Goal: Task Accomplishment & Management: Manage account settings

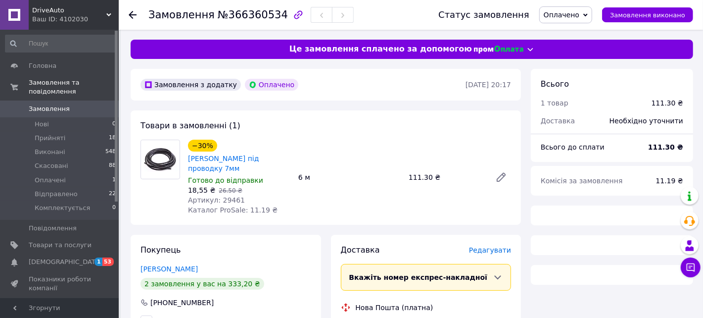
click at [575, 13] on span "Оплачено" at bounding box center [562, 15] width 36 height 8
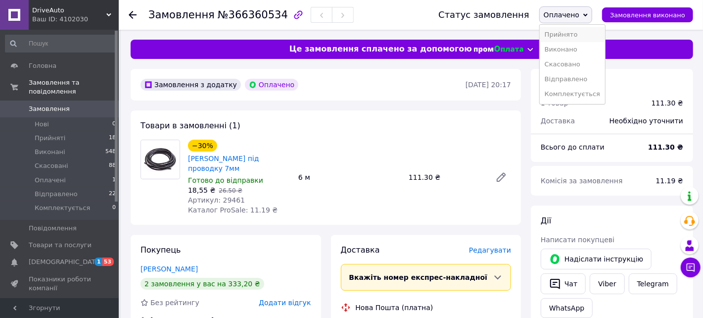
click at [575, 31] on li "Прийнято" at bounding box center [572, 34] width 65 height 15
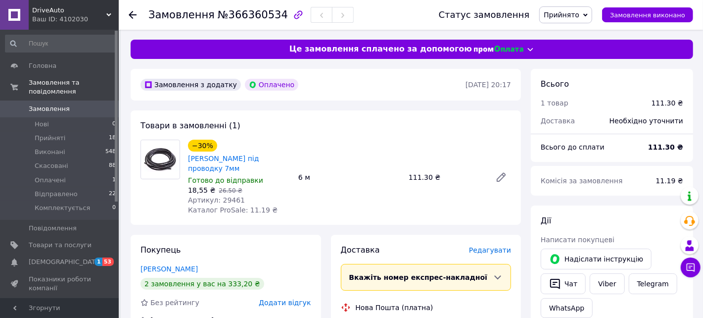
click at [239, 18] on span "№366360534" at bounding box center [253, 15] width 70 height 12
copy span "366360534"
click at [132, 13] on icon at bounding box center [133, 15] width 8 height 8
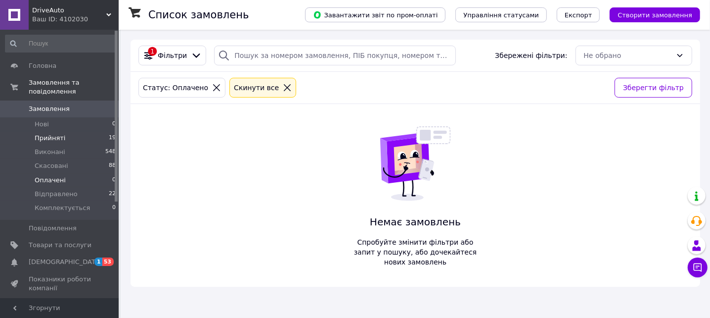
click at [56, 134] on span "Прийняті" at bounding box center [50, 138] width 31 height 9
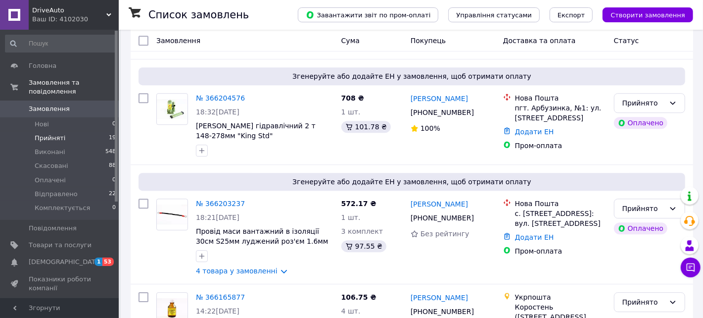
scroll to position [1768, 0]
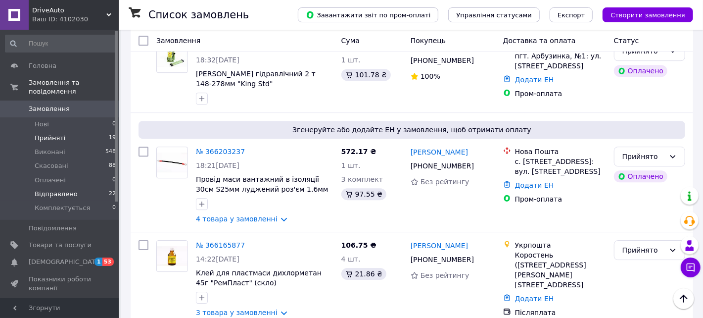
click at [41, 189] on span "Відправлено" at bounding box center [56, 193] width 43 height 9
